Goal: Find specific page/section: Find specific page/section

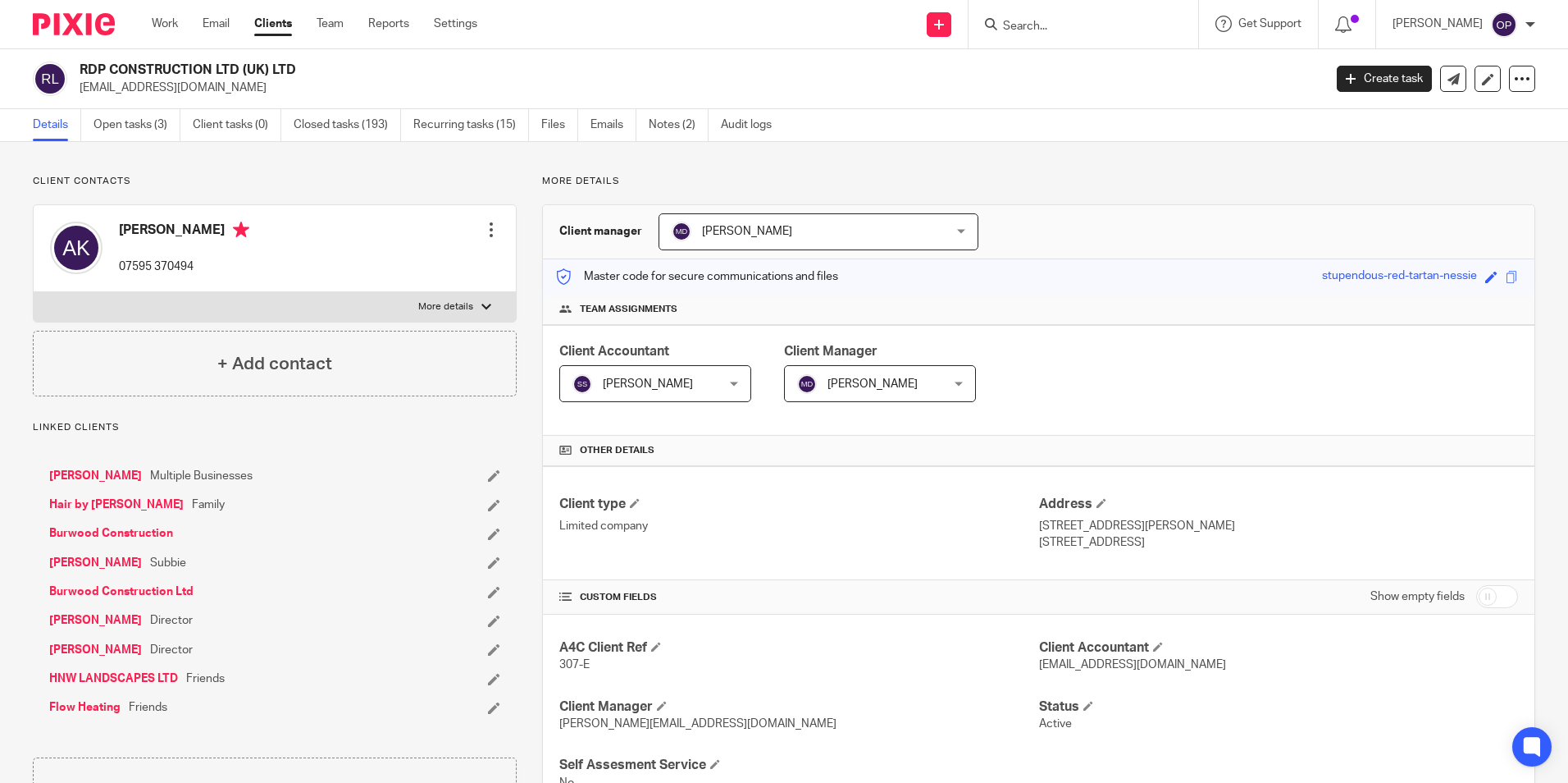
click at [1026, 11] on div at bounding box center [1083, 24] width 230 height 48
click at [1039, 25] on input "Search" at bounding box center [1075, 27] width 148 height 15
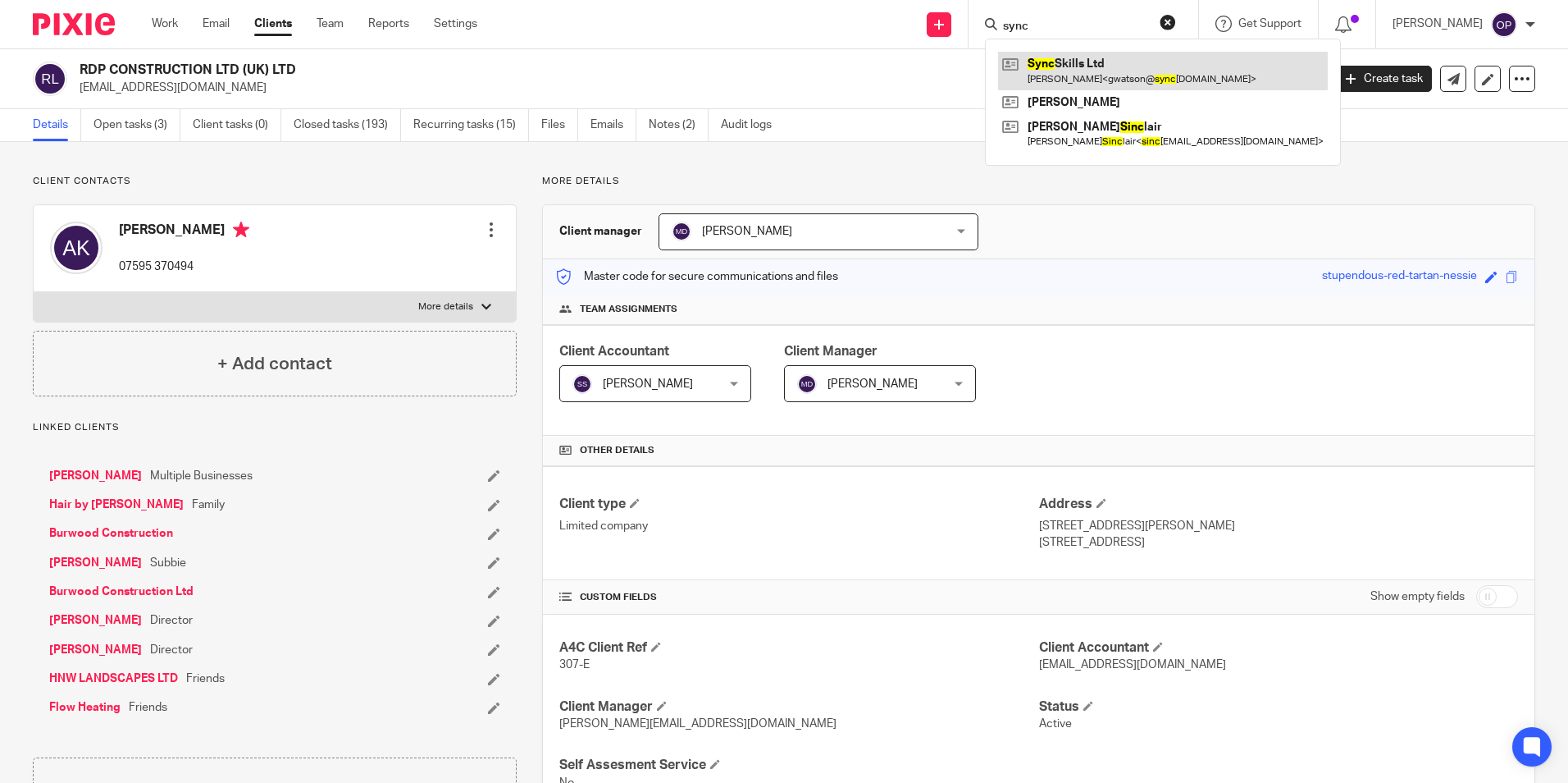
type input "sync"
click at [1069, 77] on link at bounding box center [1163, 71] width 330 height 38
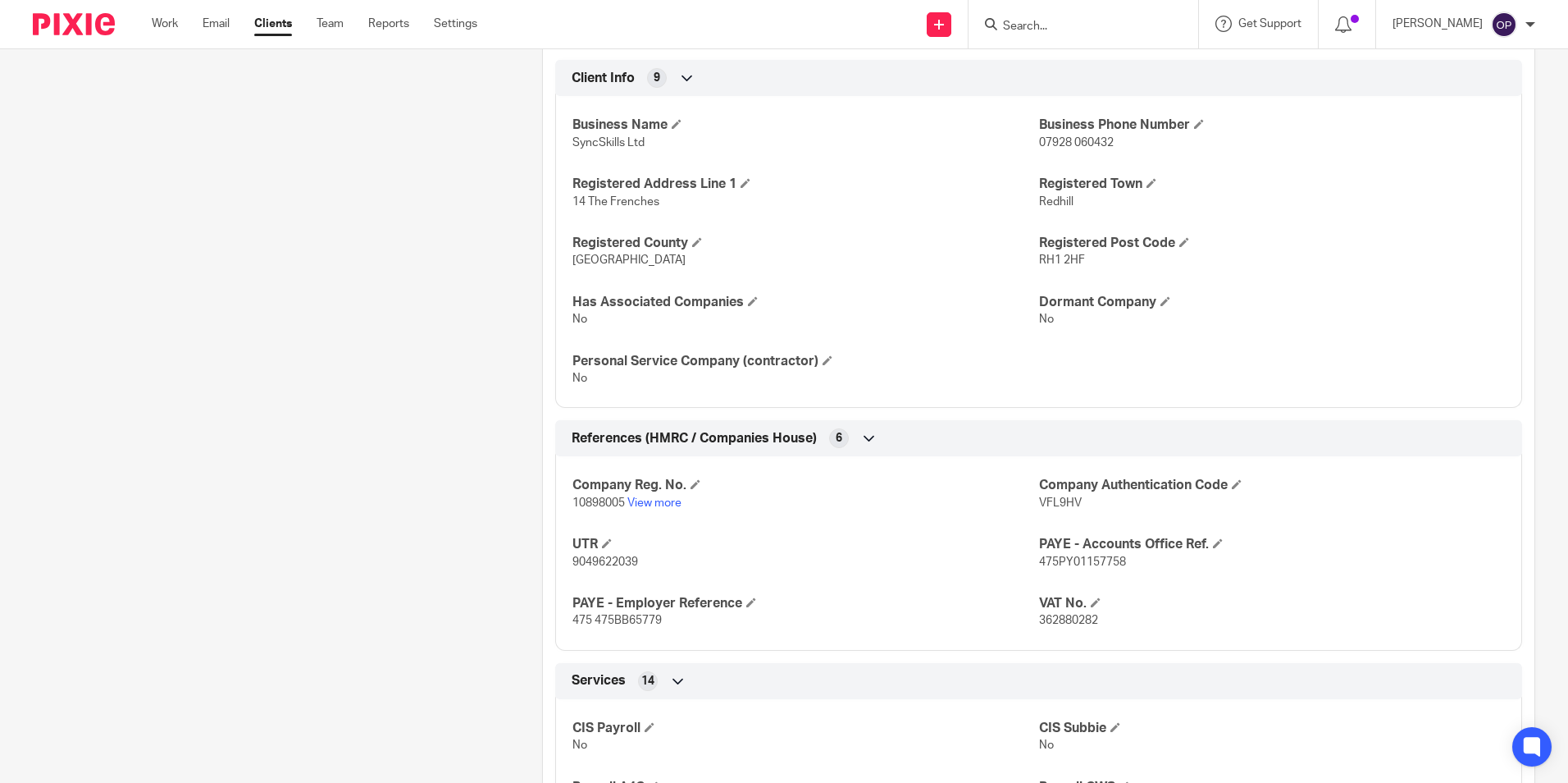
scroll to position [903, 0]
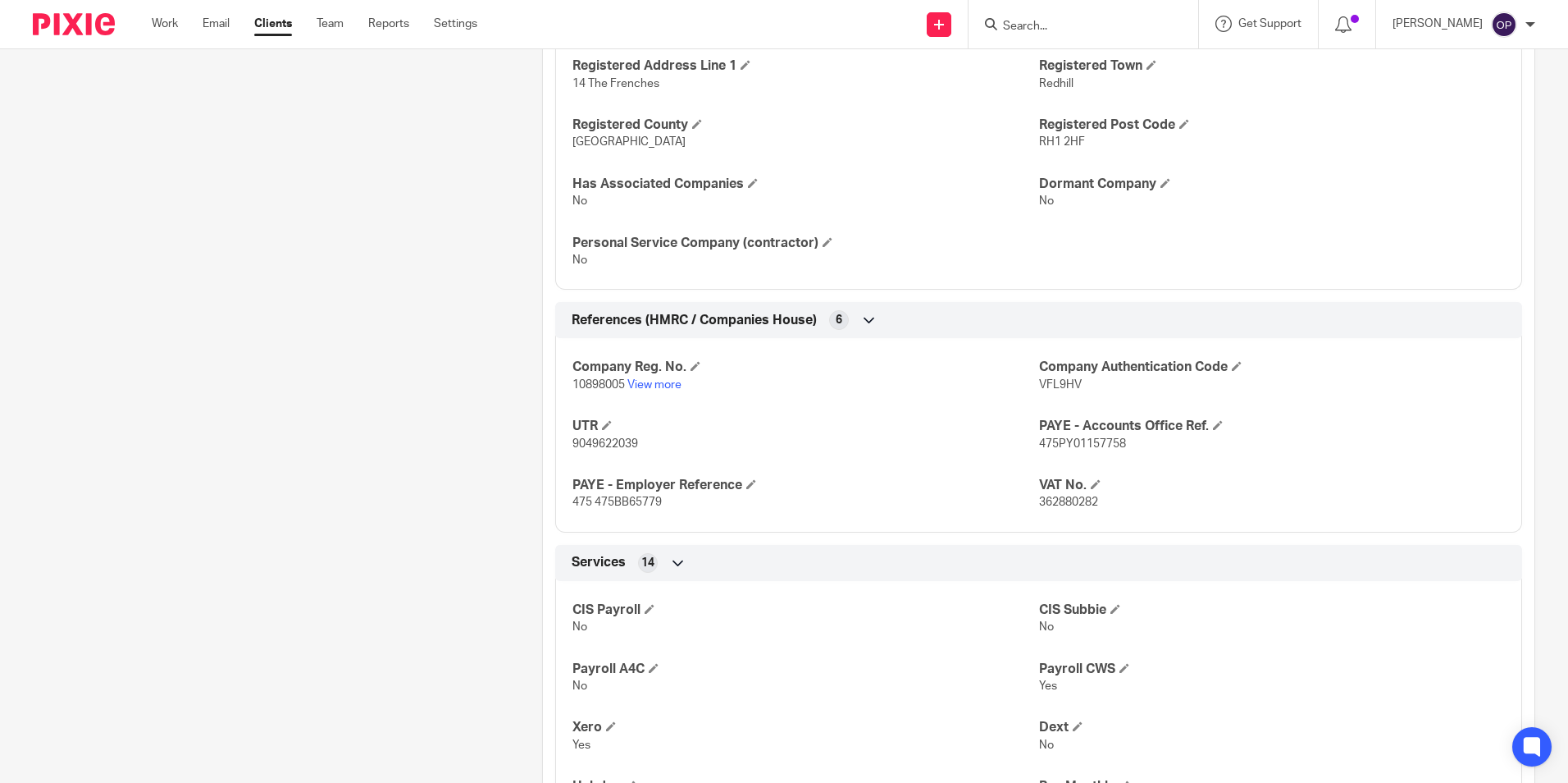
click at [584, 386] on span "10898005" at bounding box center [599, 384] width 53 height 11
drag, startPoint x: 584, startPoint y: 386, endPoint x: 631, endPoint y: 389, distance: 47.1
click at [631, 389] on link "View more" at bounding box center [655, 384] width 54 height 11
click at [637, 382] on link "View more" at bounding box center [655, 384] width 54 height 11
